Goal: Navigation & Orientation: Find specific page/section

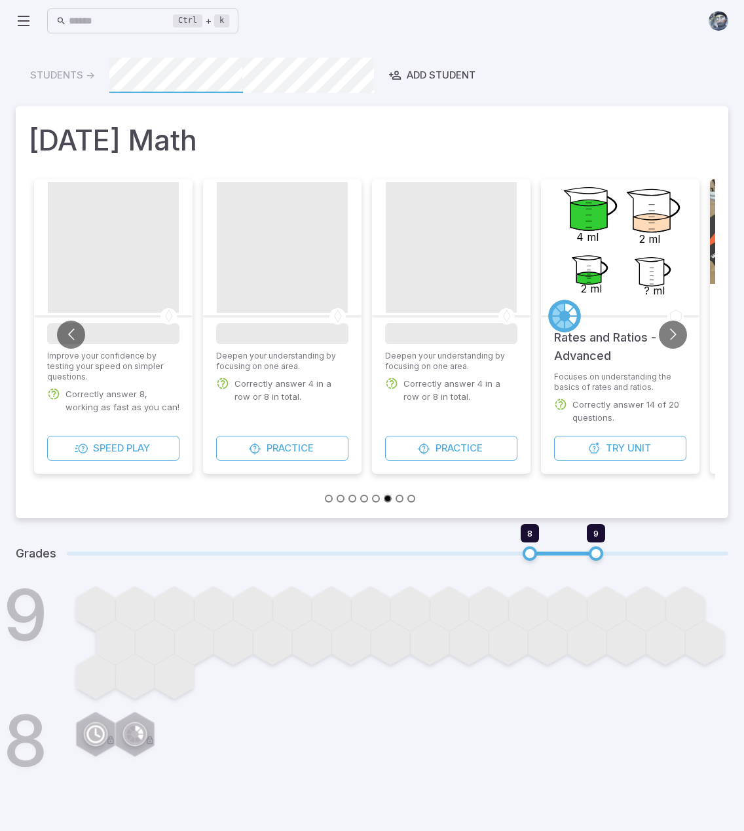
click at [29, 19] on icon at bounding box center [24, 21] width 16 height 16
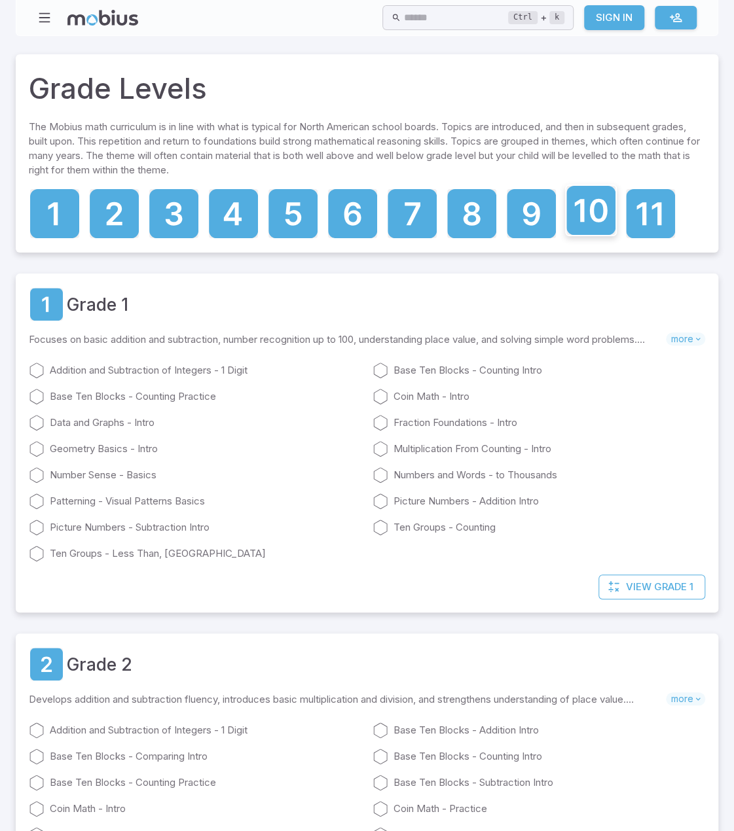
click at [584, 204] on icon at bounding box center [591, 210] width 33 height 24
